Goal: Task Accomplishment & Management: Manage account settings

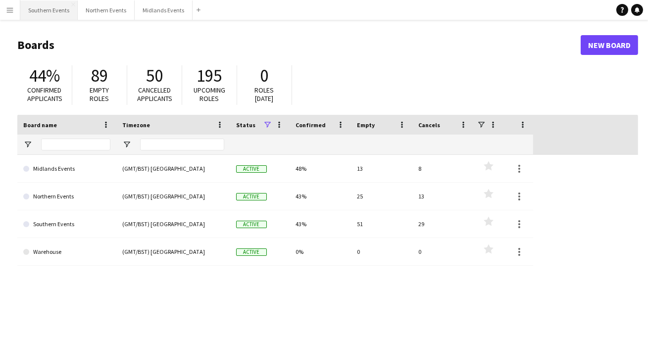
click at [61, 12] on button "Southern Events Close" at bounding box center [48, 9] width 57 height 19
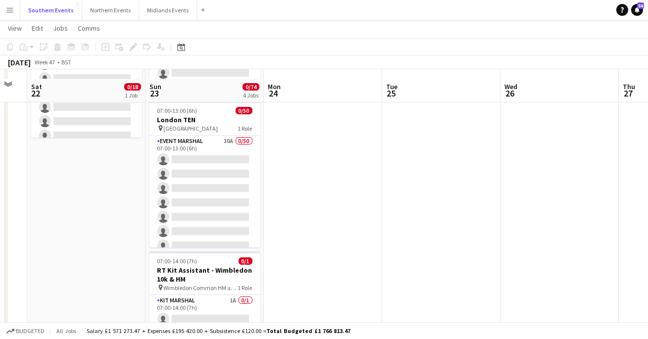
scroll to position [119, 0]
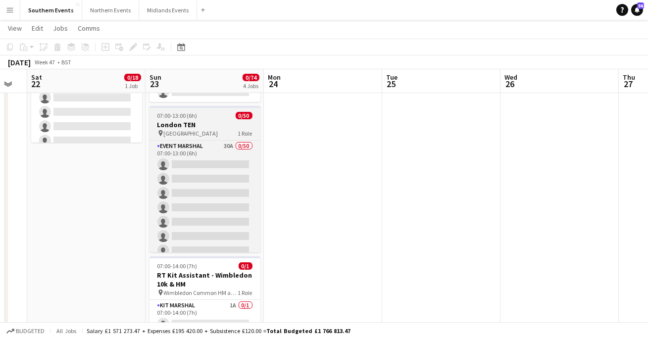
click at [208, 120] on h3 "London TEN" at bounding box center [204, 124] width 111 height 9
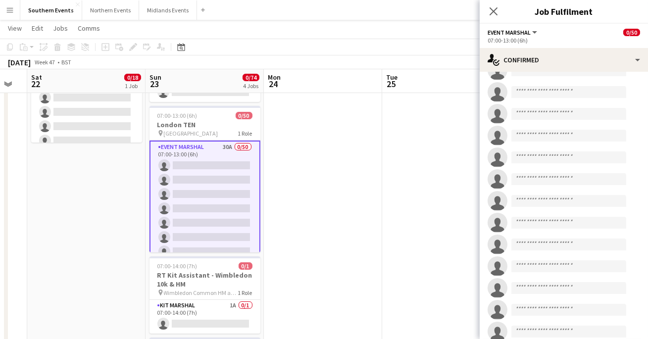
scroll to position [607, 0]
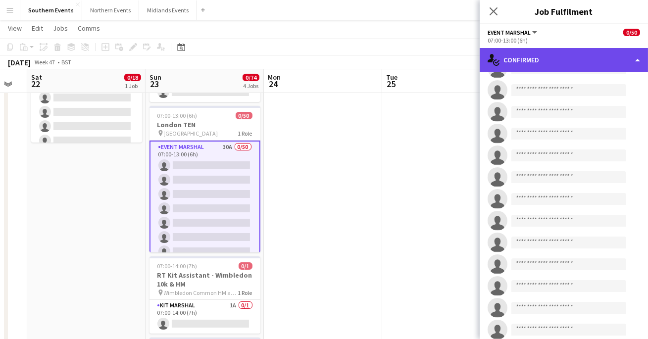
click at [556, 65] on div "single-neutral-actions-check-2 Confirmed" at bounding box center [563, 60] width 168 height 24
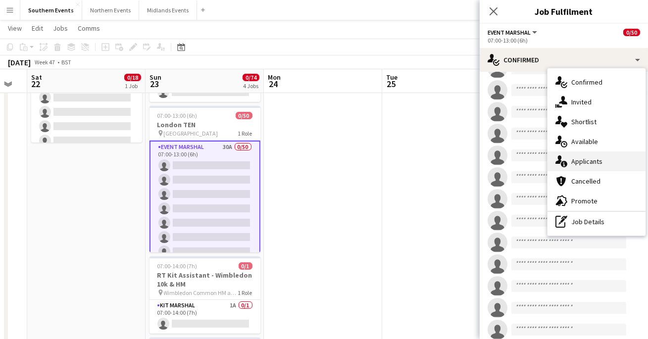
click at [571, 167] on div "single-neutral-actions-information Applicants" at bounding box center [596, 161] width 98 height 20
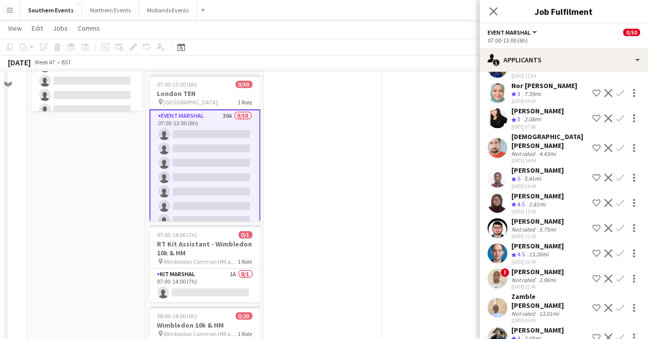
scroll to position [105, 0]
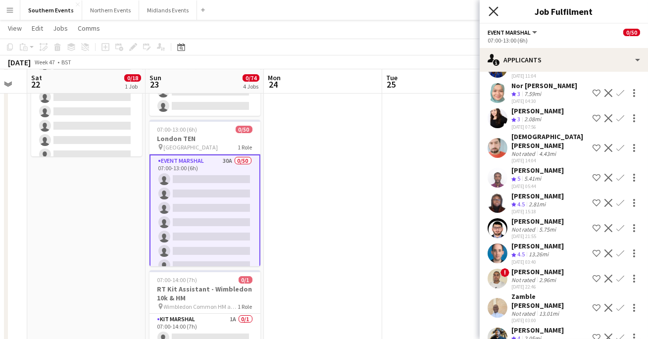
click at [493, 15] on icon "Close pop-in" at bounding box center [492, 10] width 9 height 9
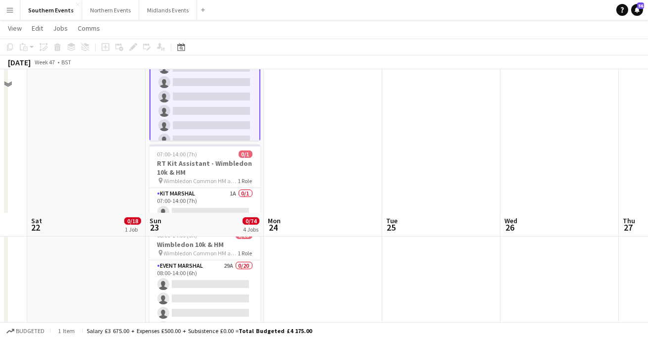
scroll to position [401, 0]
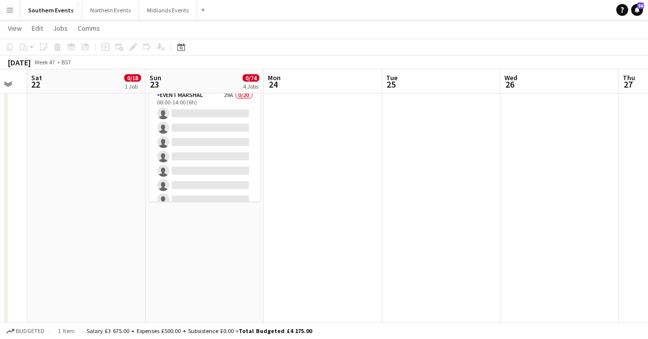
click at [222, 229] on app-date-cell "06:00-13:00 (7h) 0/3 RT Kit Assistant - [GEOGRAPHIC_DATA] TEN pin [GEOGRAPHIC_D…" at bounding box center [204, 34] width 118 height 649
